Goal: Information Seeking & Learning: Learn about a topic

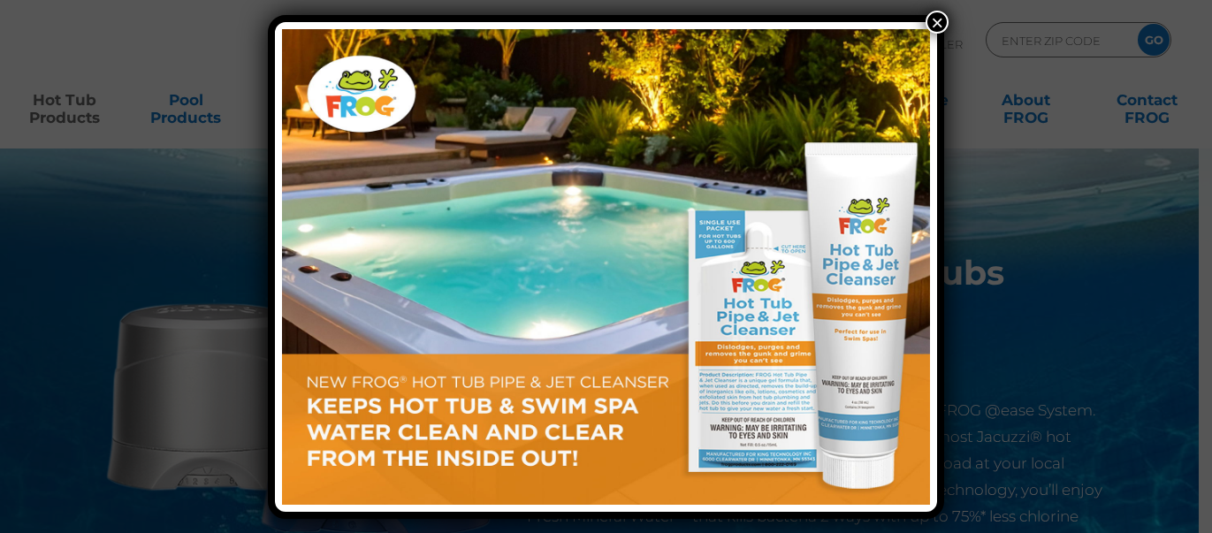
click at [935, 20] on button "×" at bounding box center [937, 22] width 23 height 23
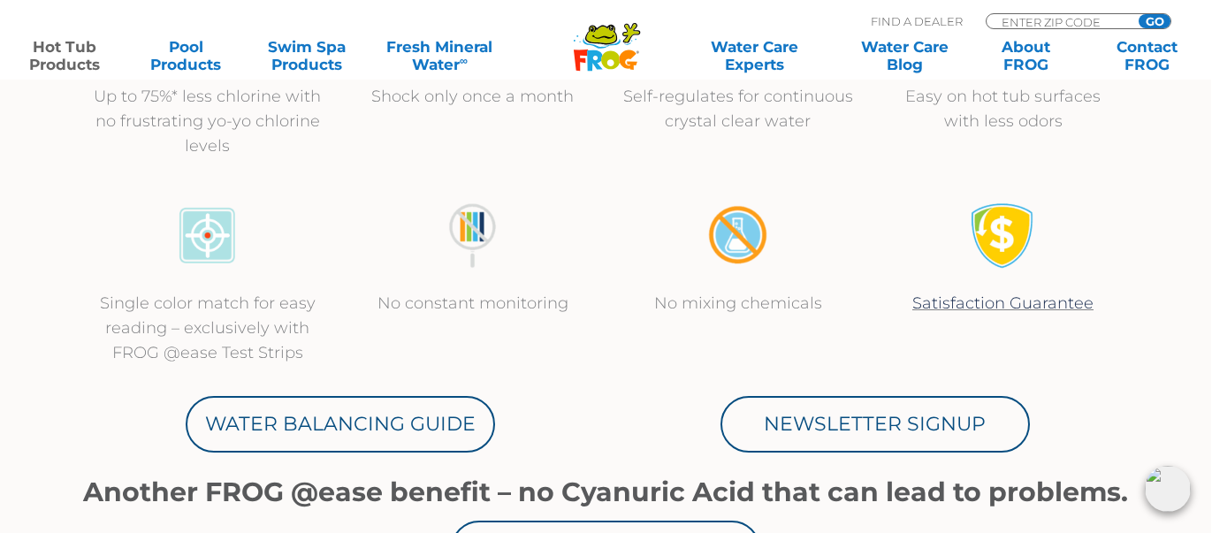
scroll to position [0, 1]
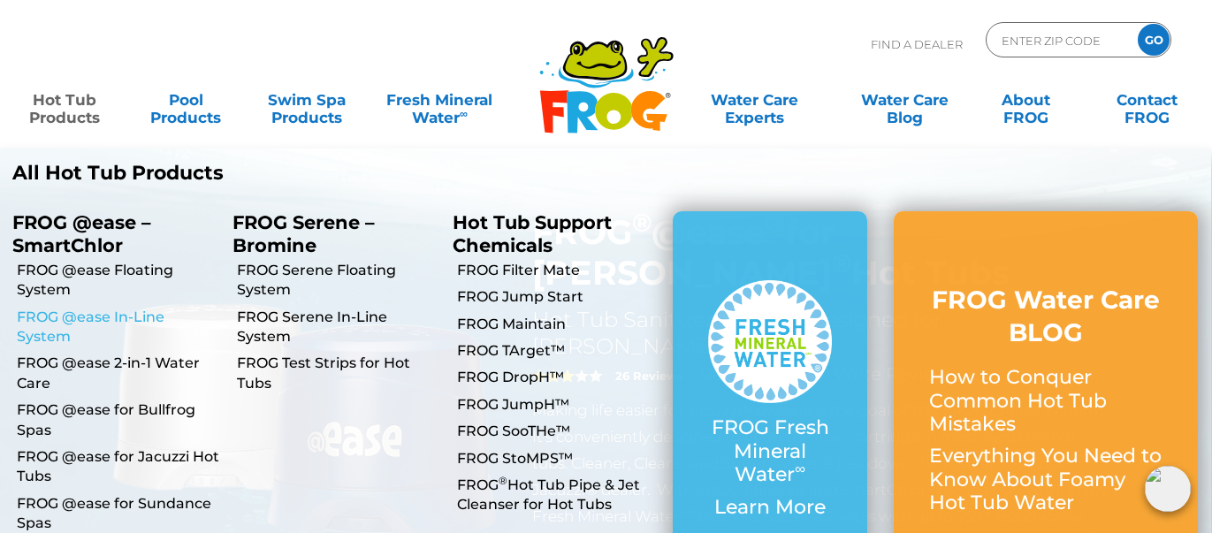
click at [88, 323] on link "FROG @ease In-Line System" at bounding box center [118, 328] width 203 height 40
click at [71, 317] on link "FROG @ease In-Line System" at bounding box center [118, 328] width 203 height 40
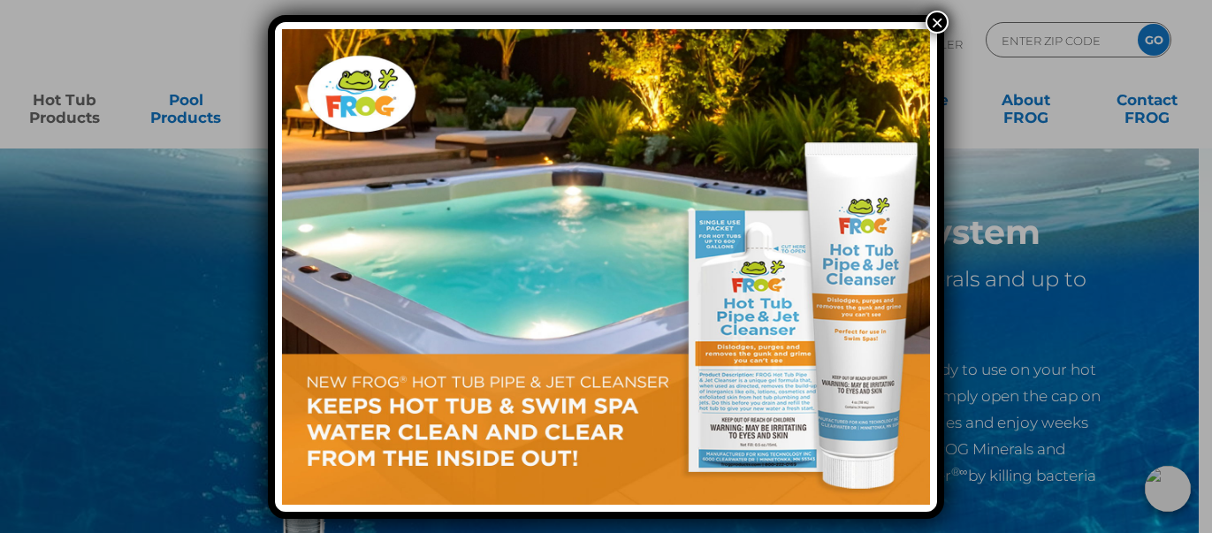
click at [936, 22] on button "×" at bounding box center [937, 22] width 23 height 23
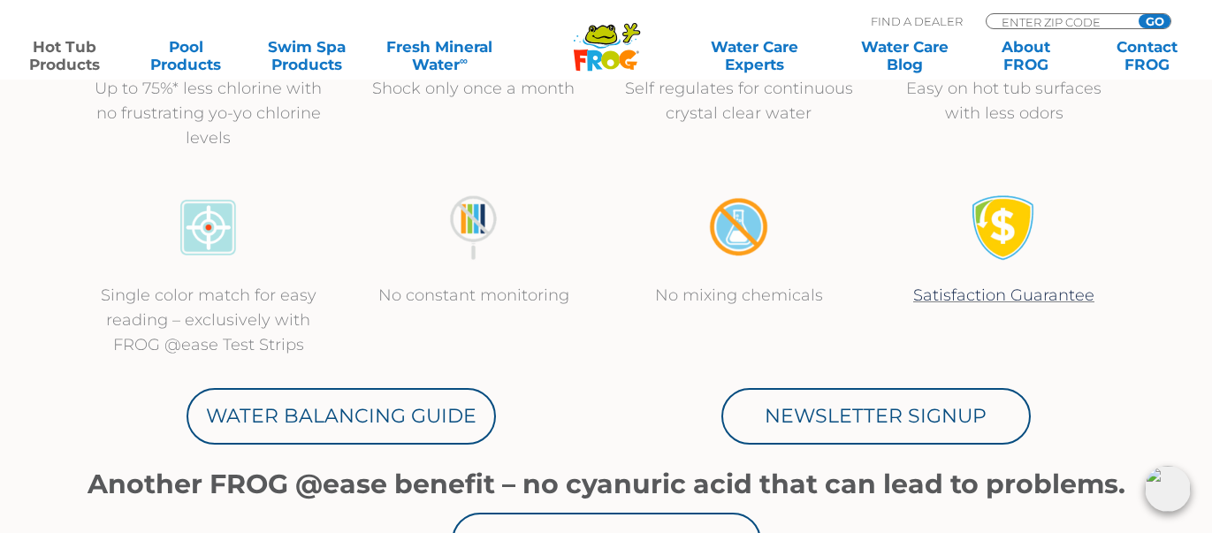
scroll to position [763, 0]
